Goal: Task Accomplishment & Management: Use online tool/utility

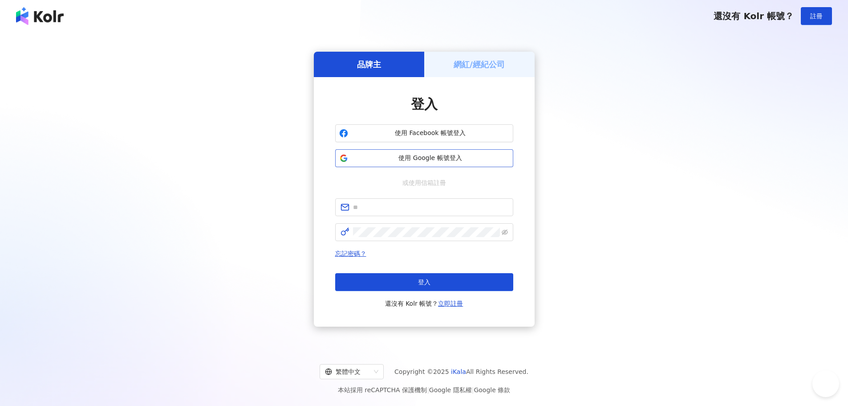
click at [466, 162] on span "使用 Google 帳號登入" at bounding box center [431, 158] width 158 height 9
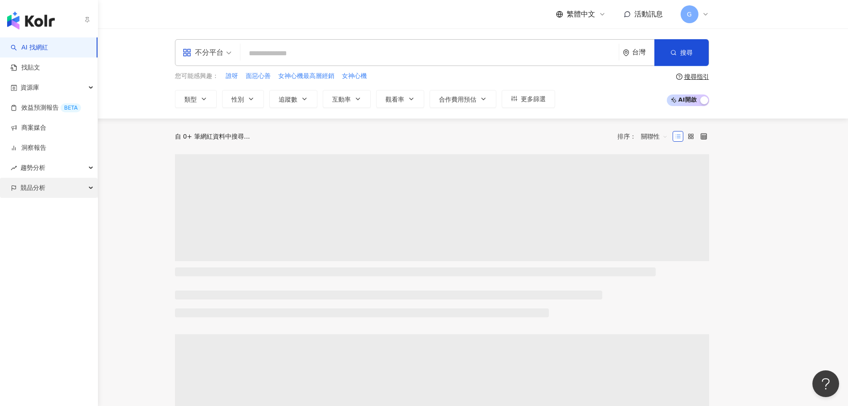
click at [50, 184] on div "競品分析" at bounding box center [49, 188] width 98 height 20
click at [46, 207] on link "品牌帳號分析" at bounding box center [39, 207] width 37 height 9
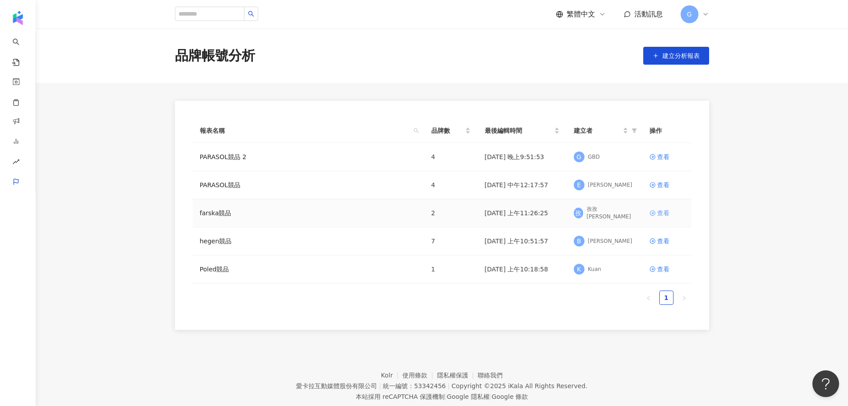
click at [663, 209] on div "查看" at bounding box center [663, 213] width 12 height 10
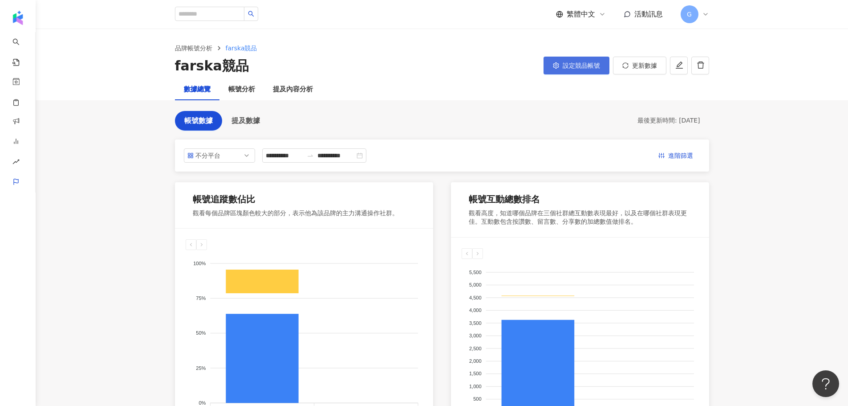
click at [578, 71] on button "設定競品帳號" at bounding box center [577, 66] width 66 height 18
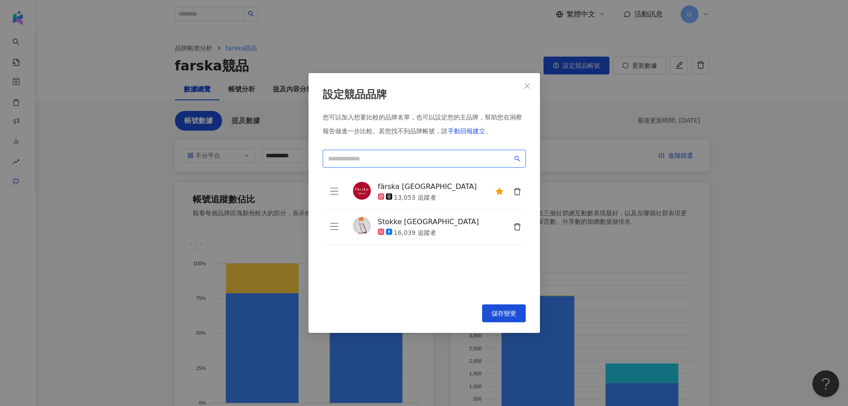
click at [416, 156] on input "search" at bounding box center [420, 159] width 184 height 10
type input "*"
click at [525, 85] on icon "close" at bounding box center [527, 85] width 7 height 7
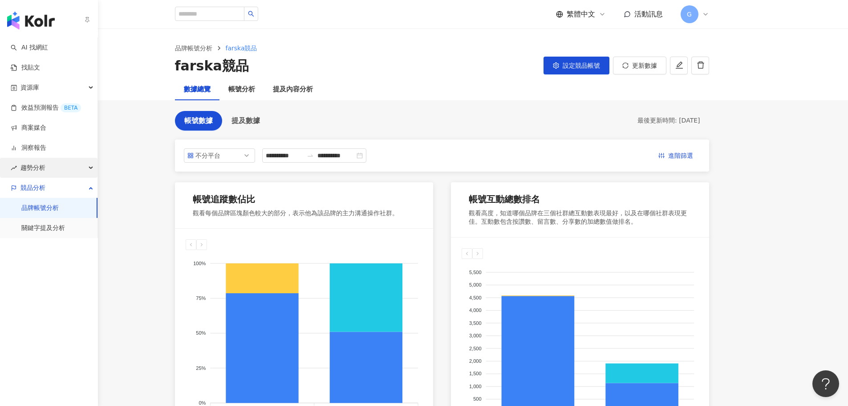
click at [93, 168] on div "趨勢分析" at bounding box center [49, 168] width 98 height 20
click at [90, 169] on div "趨勢分析" at bounding box center [49, 168] width 98 height 20
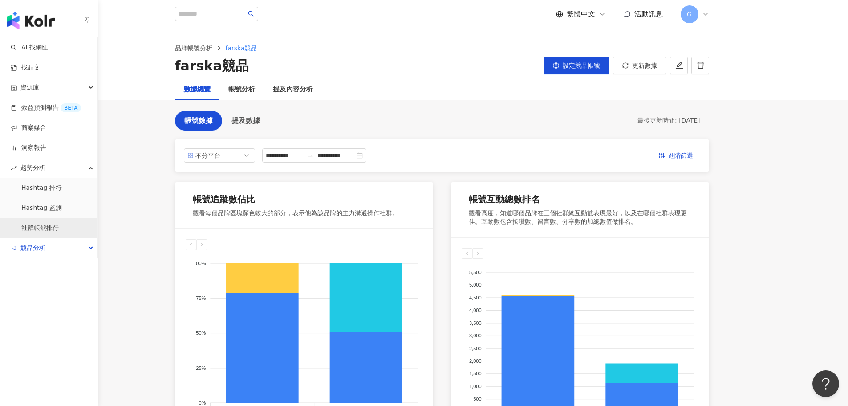
click at [40, 224] on link "社群帳號排行" at bounding box center [39, 228] width 37 height 9
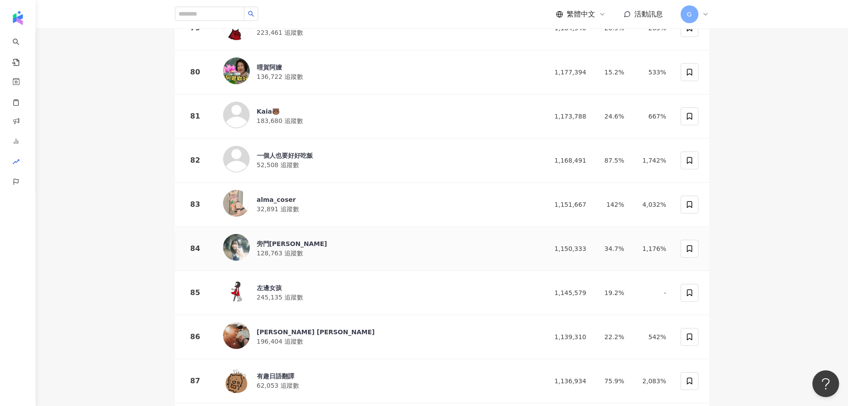
scroll to position [3651, 0]
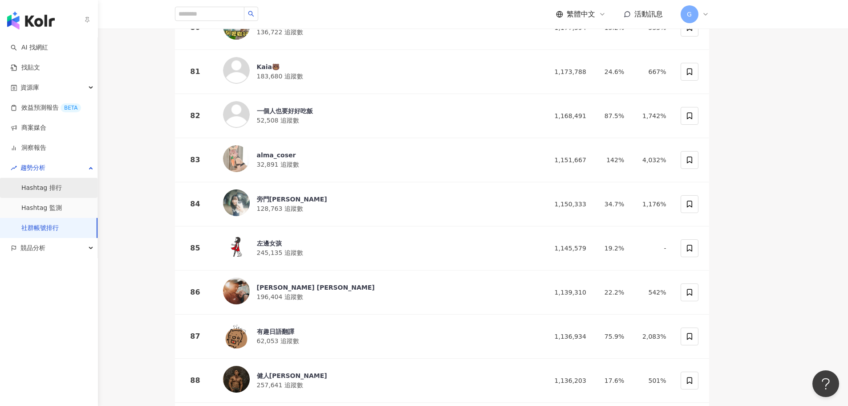
click at [62, 185] on link "Hashtag 排行" at bounding box center [41, 187] width 41 height 9
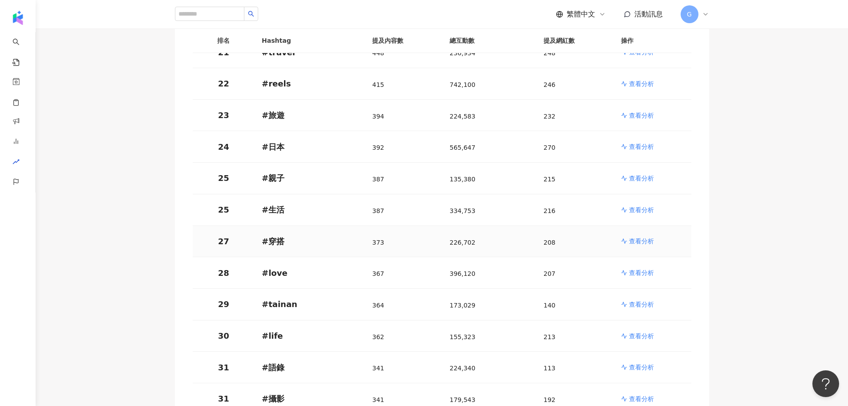
scroll to position [801, 0]
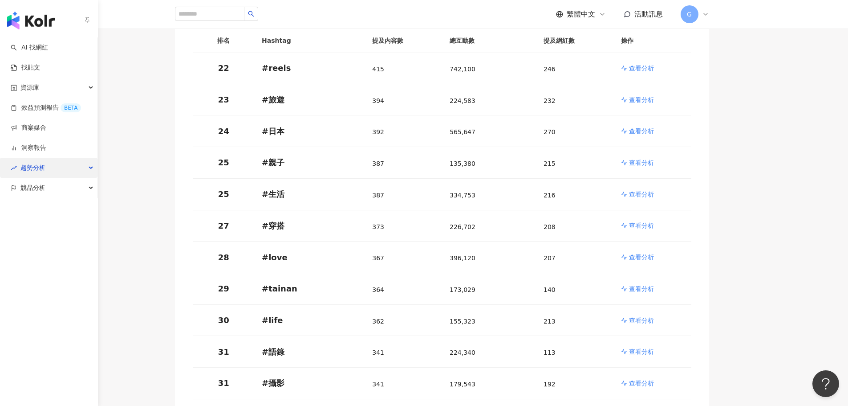
click at [58, 163] on div "趨勢分析" at bounding box center [49, 168] width 98 height 20
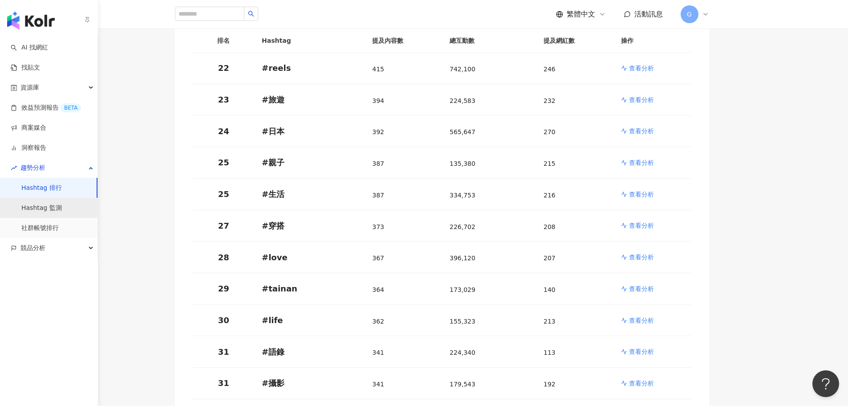
click at [55, 205] on link "Hashtag 監測" at bounding box center [41, 207] width 41 height 9
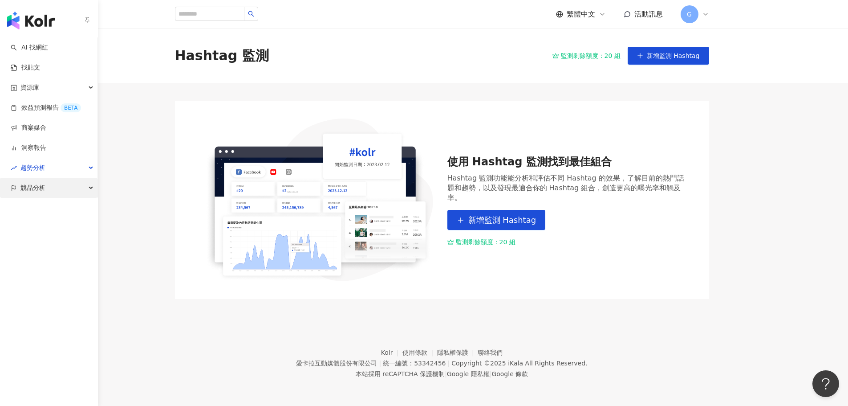
click at [54, 187] on div "競品分析" at bounding box center [49, 188] width 98 height 20
click at [53, 227] on link "關鍵字提及分析" at bounding box center [43, 228] width 44 height 9
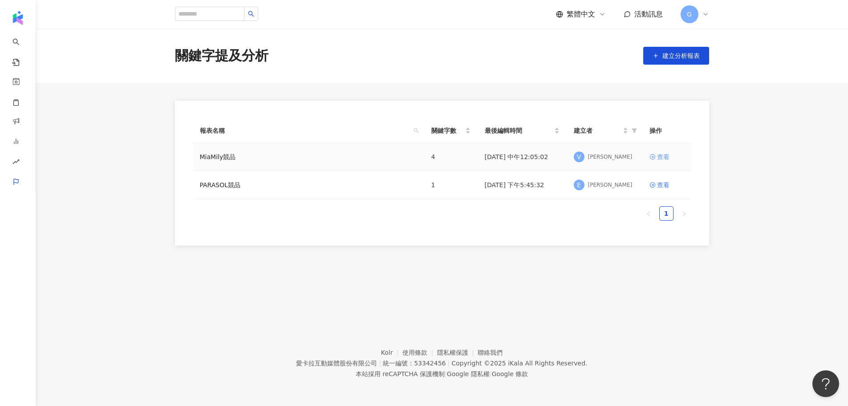
click at [670, 153] on link "查看" at bounding box center [667, 157] width 35 height 10
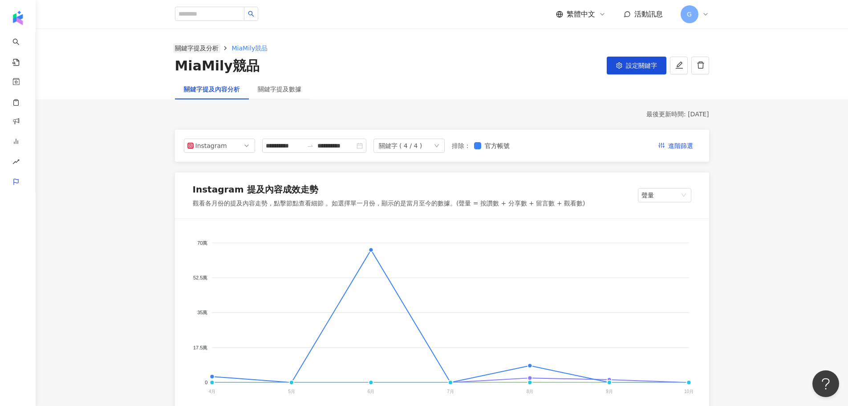
click at [193, 47] on link "關鍵字提及分析" at bounding box center [196, 48] width 47 height 10
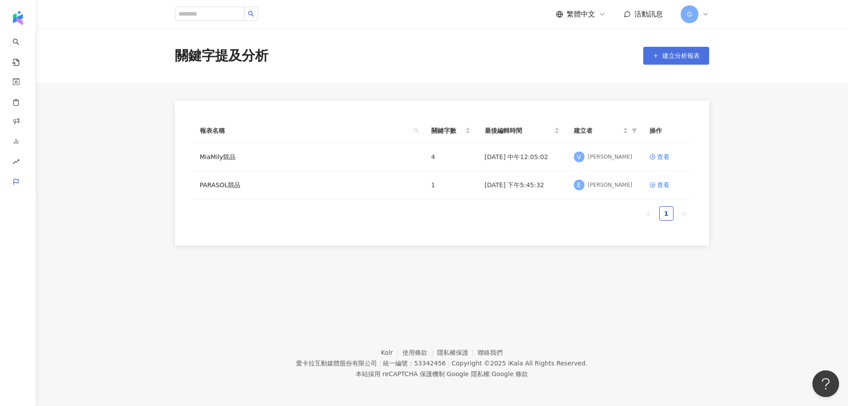
click at [697, 56] on span "建立分析報表" at bounding box center [681, 55] width 37 height 7
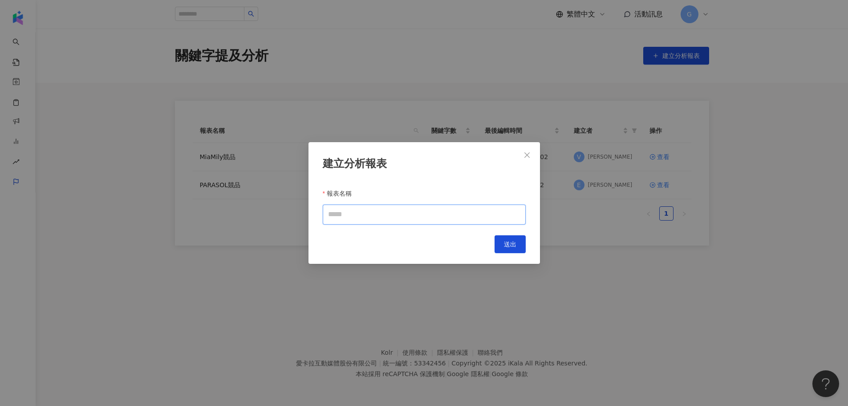
click at [350, 217] on input "報表名稱" at bounding box center [424, 214] width 203 height 20
type input "********"
click at [511, 237] on button "送出" at bounding box center [510, 244] width 31 height 18
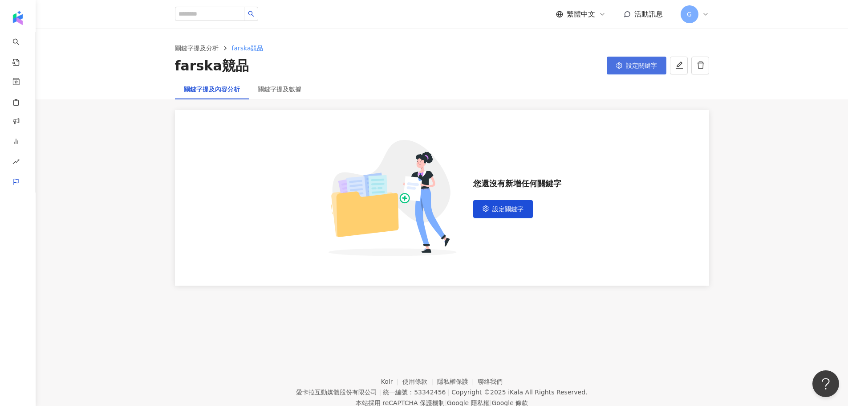
click at [633, 70] on button "設定關鍵字" at bounding box center [637, 66] width 60 height 18
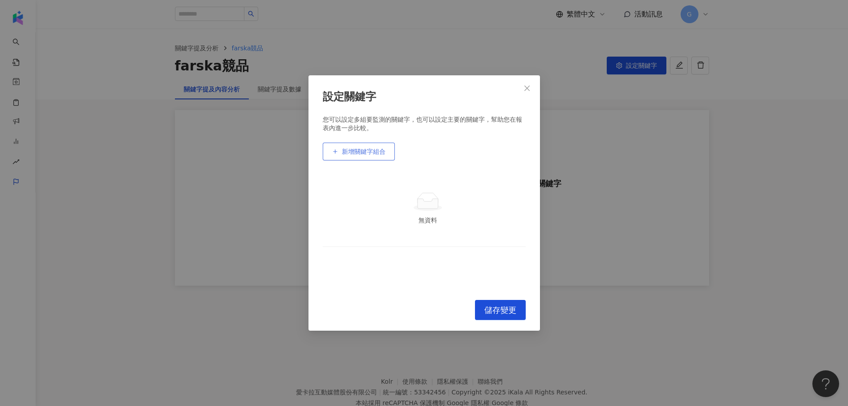
click at [372, 148] on span "新增關鍵字組合" at bounding box center [364, 151] width 44 height 7
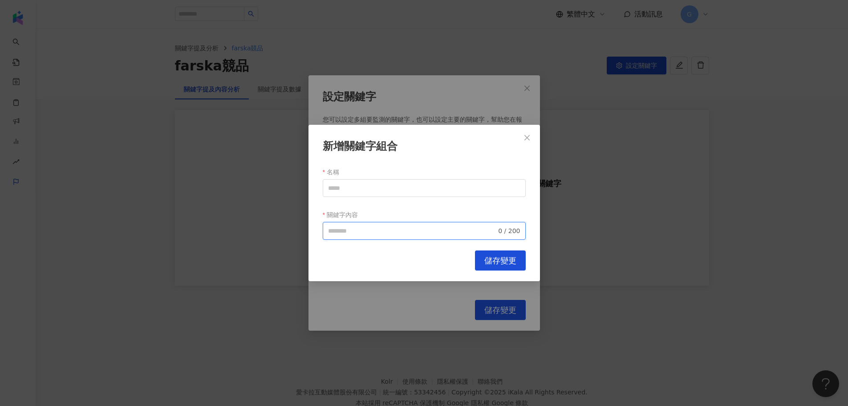
click at [453, 231] on input "關鍵字內容" at bounding box center [412, 231] width 169 height 10
type input "*"
click at [524, 142] on button "Close" at bounding box center [527, 138] width 18 height 18
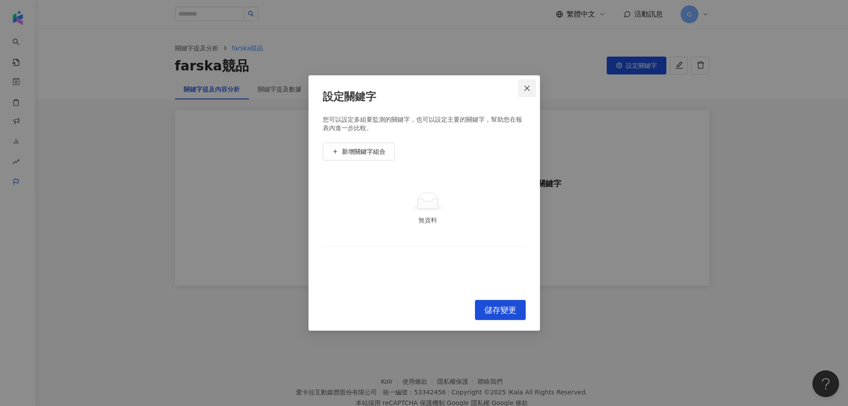
click at [528, 95] on button "Close" at bounding box center [527, 88] width 18 height 18
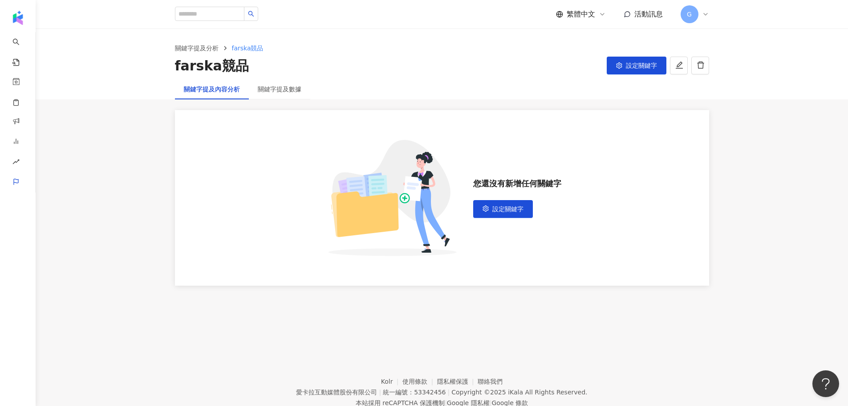
click at [776, 200] on main "關鍵字提及分析 farska競品 farska競品 設定關鍵字 關鍵字提及內容分析 關鍵字提及數據 您還沒有新增任何關鍵字 設定關鍵字 設定關鍵字 您可以設定…" at bounding box center [442, 157] width 813 height 256
click at [782, 43] on div "關鍵字提及分析 farska競品 farska競品 設定關鍵字" at bounding box center [442, 54] width 813 height 50
